Goal: Task Accomplishment & Management: Manage account settings

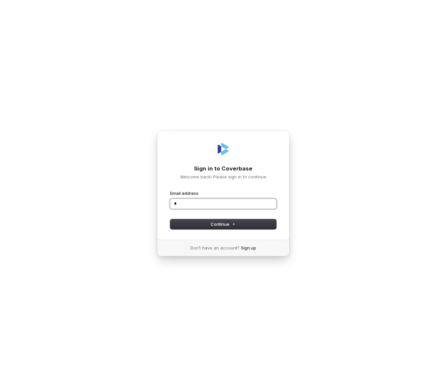
type input "**"
click at [0, 387] on com-1password-button at bounding box center [0, 387] width 0 height 0
type input "**********"
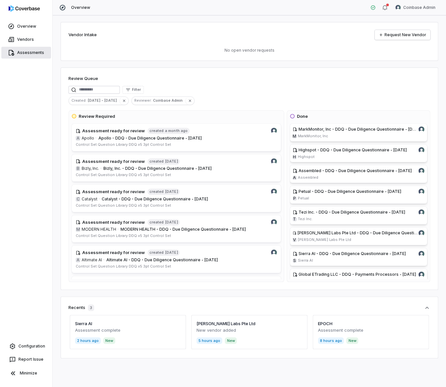
click at [39, 51] on link "Assessments" at bounding box center [26, 53] width 50 height 12
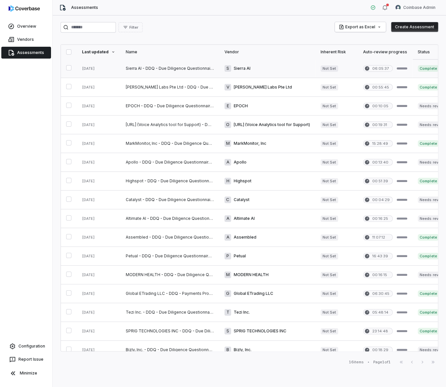
click at [154, 69] on link at bounding box center [169, 68] width 99 height 18
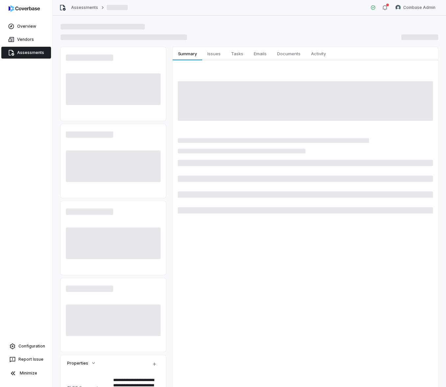
type textarea "*"
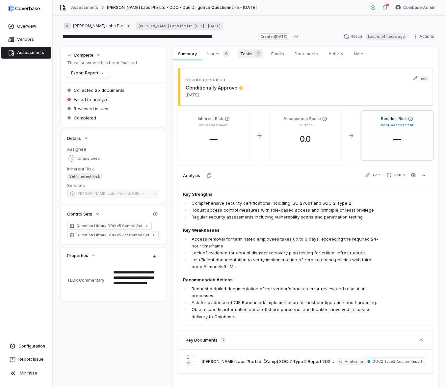
click at [250, 56] on span "Tasks 1" at bounding box center [251, 53] width 26 height 9
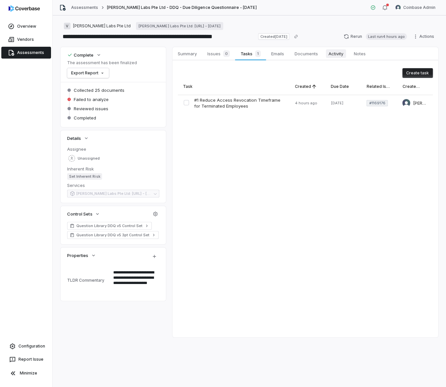
click at [335, 57] on span "Activity" at bounding box center [336, 53] width 20 height 9
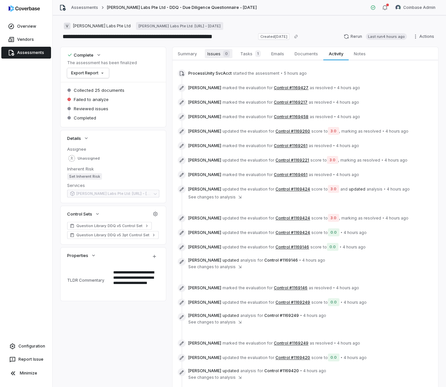
click at [216, 51] on span "Issues 0" at bounding box center [219, 53] width 28 height 9
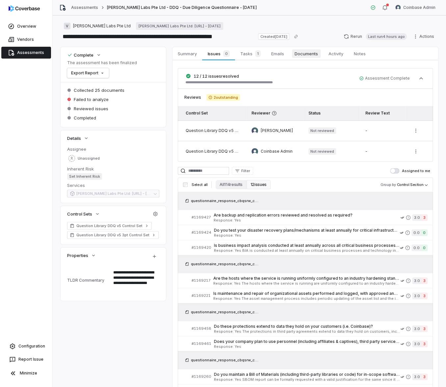
click at [301, 55] on span "Documents" at bounding box center [306, 53] width 29 height 9
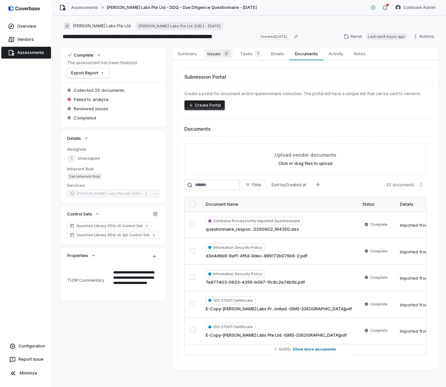
click at [224, 55] on span "0" at bounding box center [226, 53] width 7 height 7
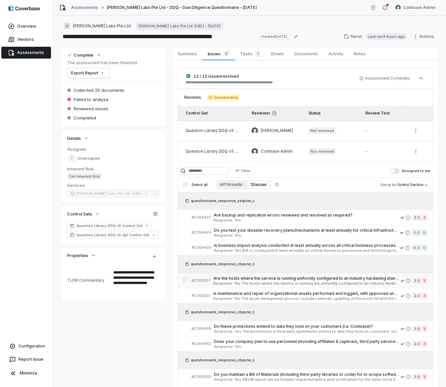
click at [306, 282] on span "Response: Yes The hosts where the service is running are uniformly configured t…" at bounding box center [306, 284] width 187 height 4
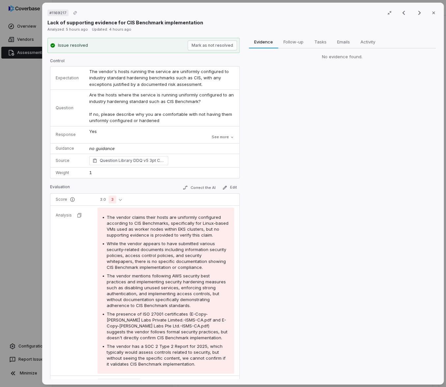
click at [28, 184] on div "# 1169217 Result 2 of 12 Close Lack of supporting evidence for CIS Benchmark im…" at bounding box center [223, 193] width 446 height 387
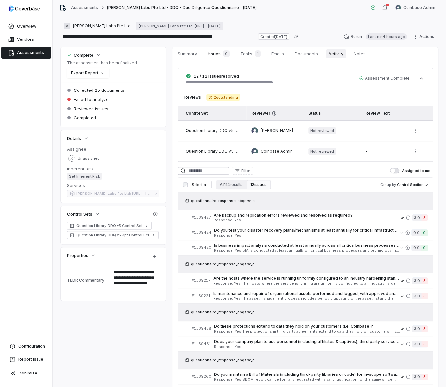
click at [333, 52] on span "Activity" at bounding box center [336, 53] width 20 height 9
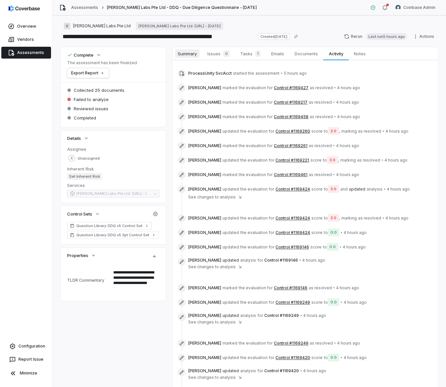
click at [195, 55] on span "Summary" at bounding box center [187, 53] width 24 height 9
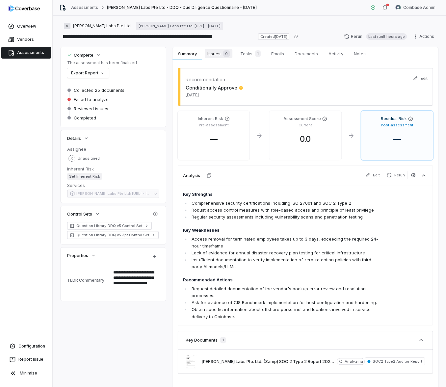
click at [222, 49] on span "Issues 0" at bounding box center [219, 53] width 28 height 9
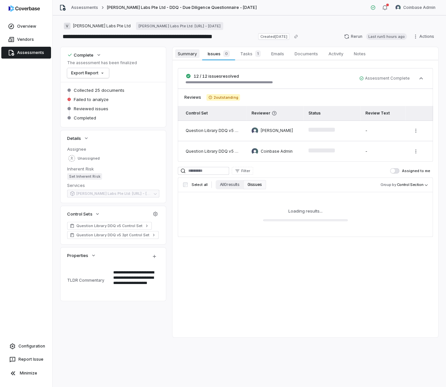
click at [184, 57] on span "Summary" at bounding box center [187, 53] width 24 height 9
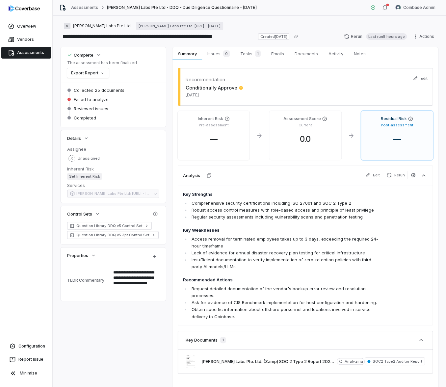
type textarea "*"
